Goal: Task Accomplishment & Management: Complete application form

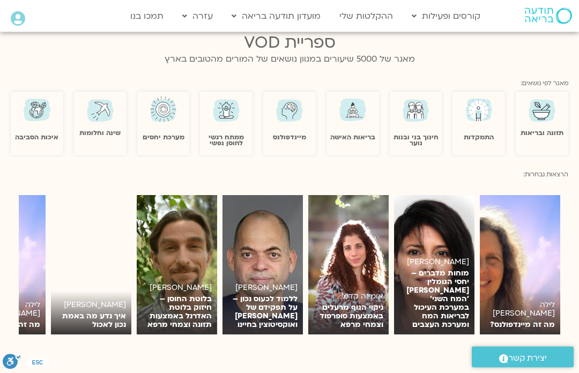
scroll to position [661, 0]
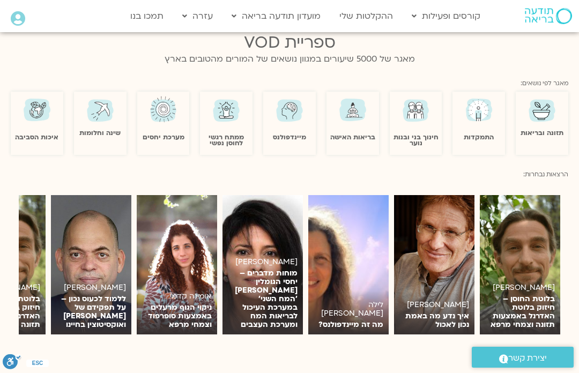
click at [0, 0] on link "לצפייה" at bounding box center [0, 0] width 0 height 0
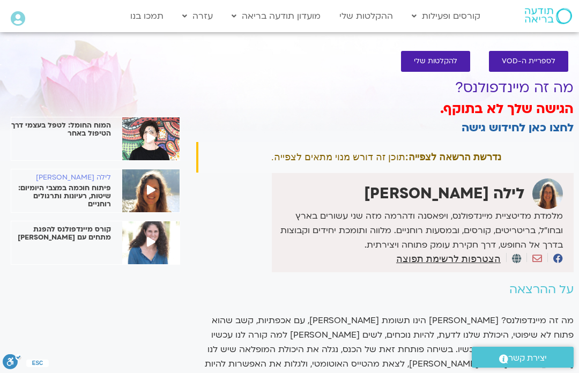
click at [352, 117] on h3 "הגישה שלך לא בתוקף." at bounding box center [385, 109] width 378 height 18
click at [316, 72] on link "התכניה השבועית" at bounding box center [285, 63] width 118 height 25
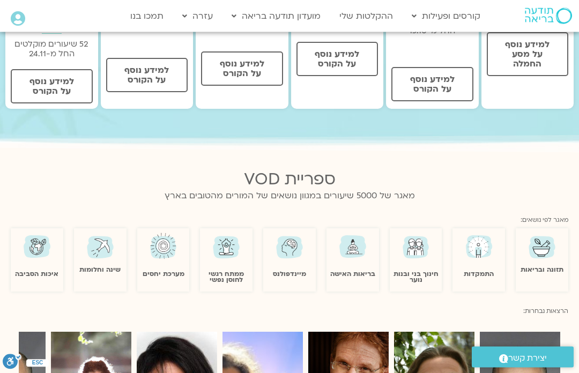
scroll to position [525, 0]
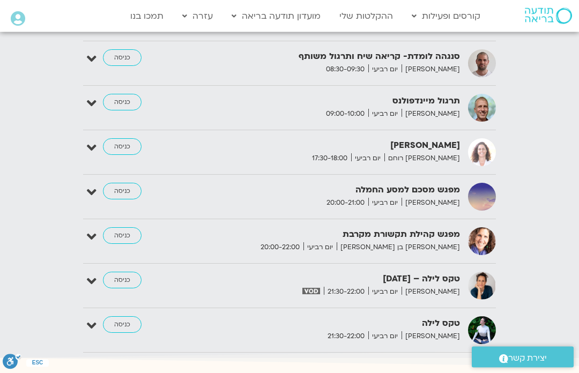
click at [422, 183] on strong "מפגש מסכם למסע החמלה" at bounding box center [345, 190] width 231 height 14
click at [120, 183] on link "כניסה" at bounding box center [122, 191] width 39 height 17
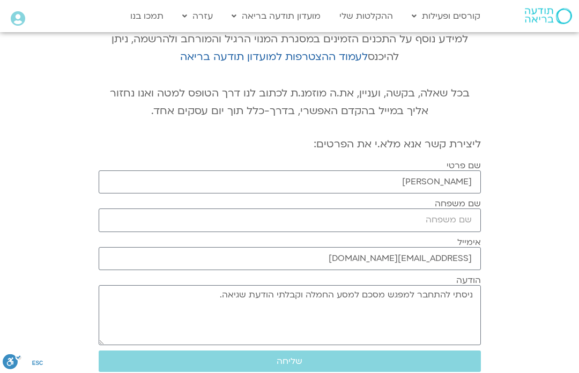
scroll to position [134, 0]
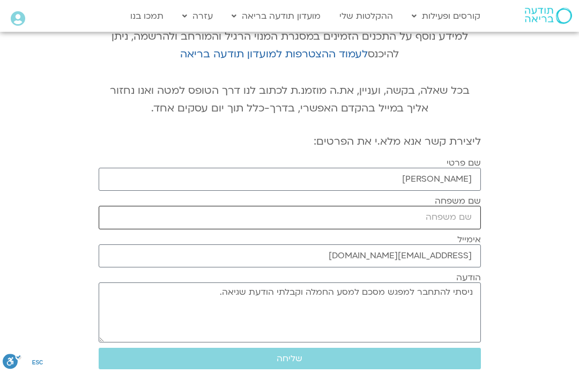
click at [471, 230] on input "שם משפחה" at bounding box center [290, 217] width 382 height 23
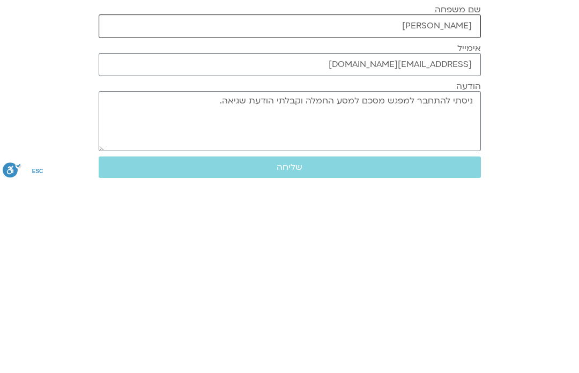
type input "ויינר"
click at [301, 354] on span "שליחה" at bounding box center [290, 359] width 26 height 10
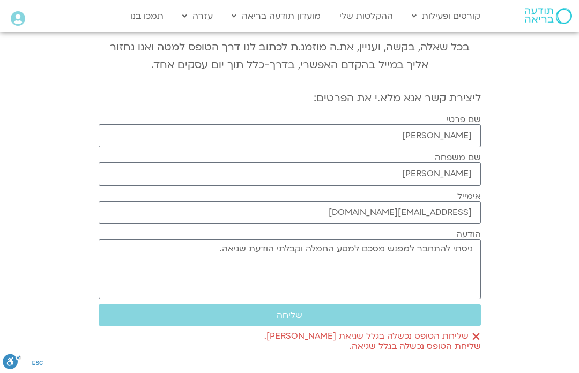
scroll to position [173, 0]
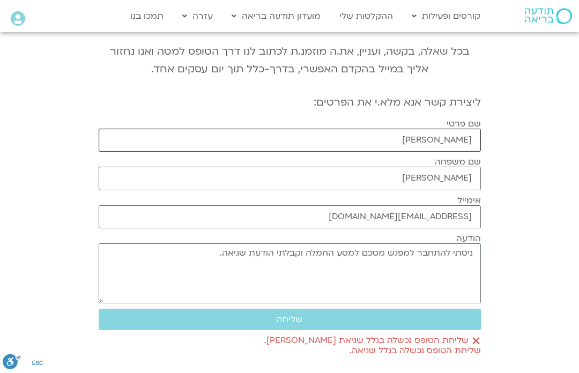
click at [439, 144] on input "נעמי ויינר" at bounding box center [290, 140] width 382 height 23
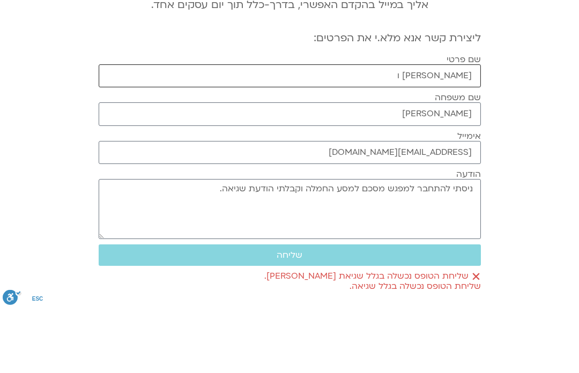
type input "נעמי"
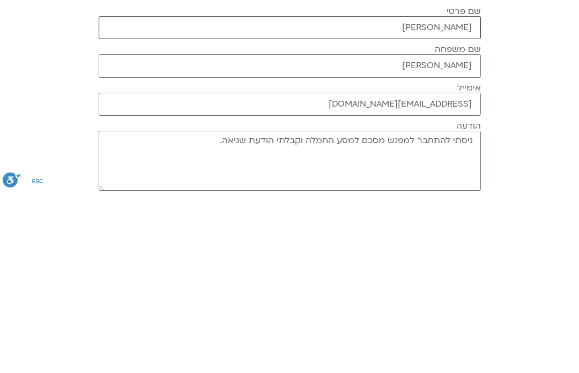
scroll to position [0, 0]
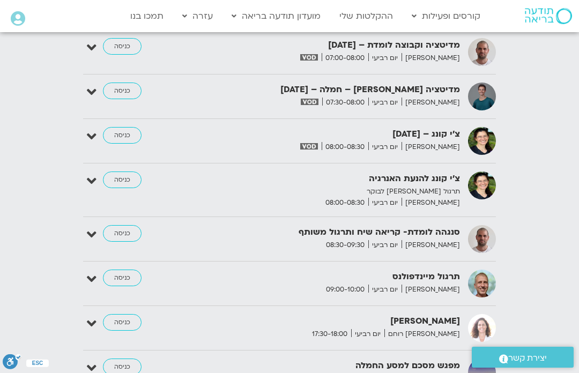
scroll to position [1352, 0]
click at [135, 358] on link "כניסה" at bounding box center [122, 366] width 39 height 17
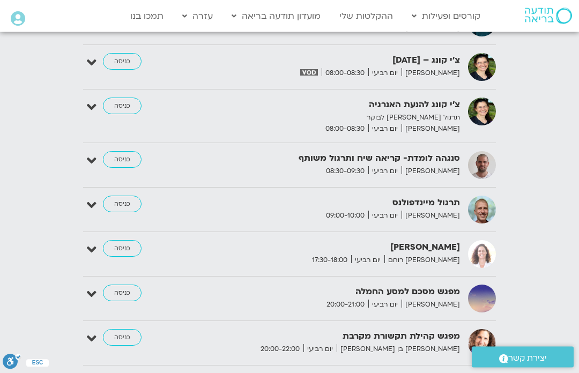
scroll to position [1426, 0]
click at [119, 285] on link "כניסה" at bounding box center [122, 293] width 39 height 17
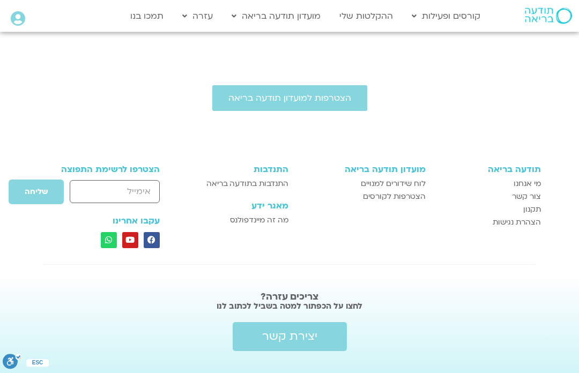
scroll to position [524, 0]
